Goal: Check status: Check status

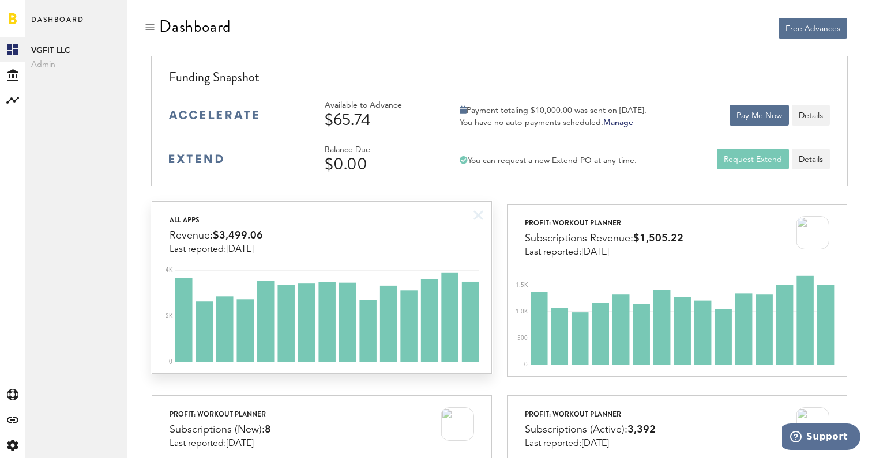
click at [424, 249] on div "All apps Revenue: $3,499.06 Last reported: [DATE]" at bounding box center [321, 228] width 338 height 53
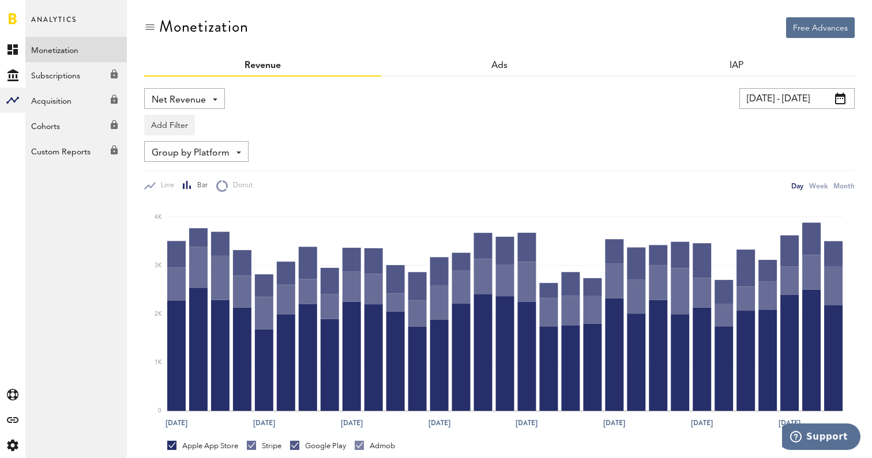
click at [13, 17] on link at bounding box center [13, 19] width 8 height 12
